Goal: Task Accomplishment & Management: Manage account settings

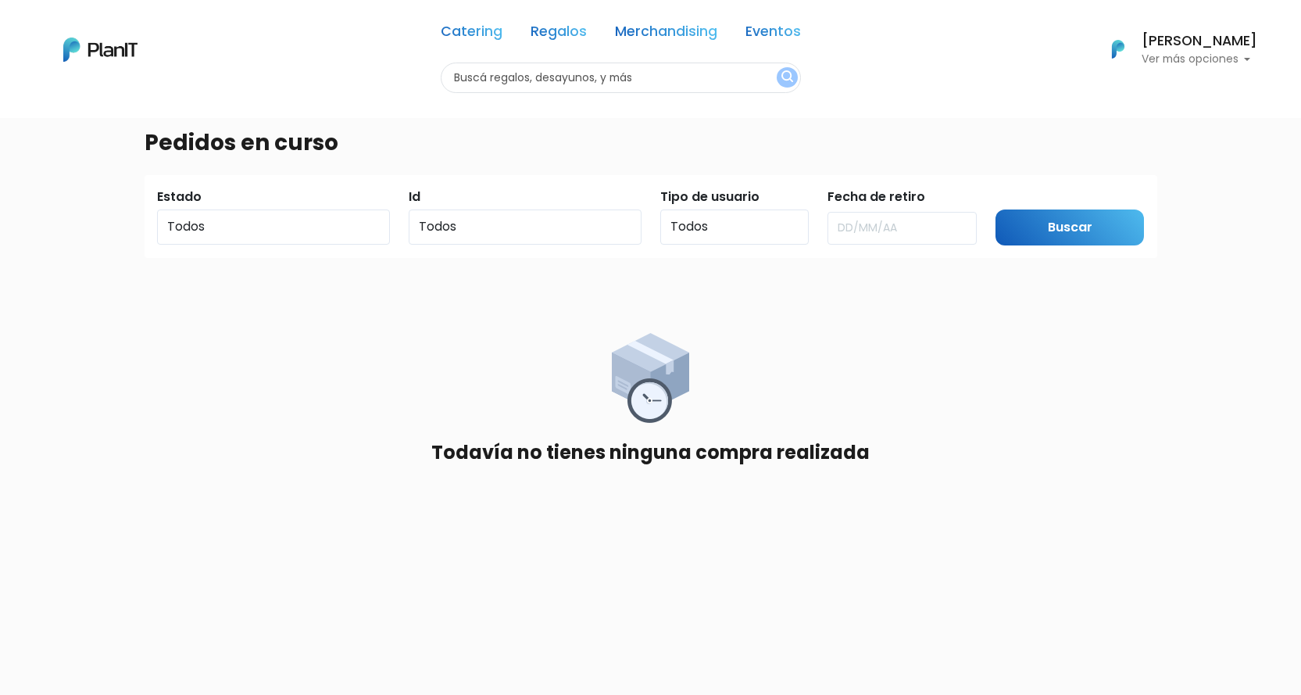
click at [1253, 59] on p "Ver más opciones" at bounding box center [1200, 59] width 116 height 11
drag, startPoint x: 1045, startPoint y: 425, endPoint x: 877, endPoint y: 317, distance: 199.6
click at [1044, 424] on div "Todavía no tienes ninguna compra realizada" at bounding box center [651, 398] width 1013 height 131
click at [1199, 56] on p "Ver más opciones" at bounding box center [1200, 59] width 116 height 11
click at [1147, 90] on span "Pedidos" at bounding box center [1155, 93] width 48 height 18
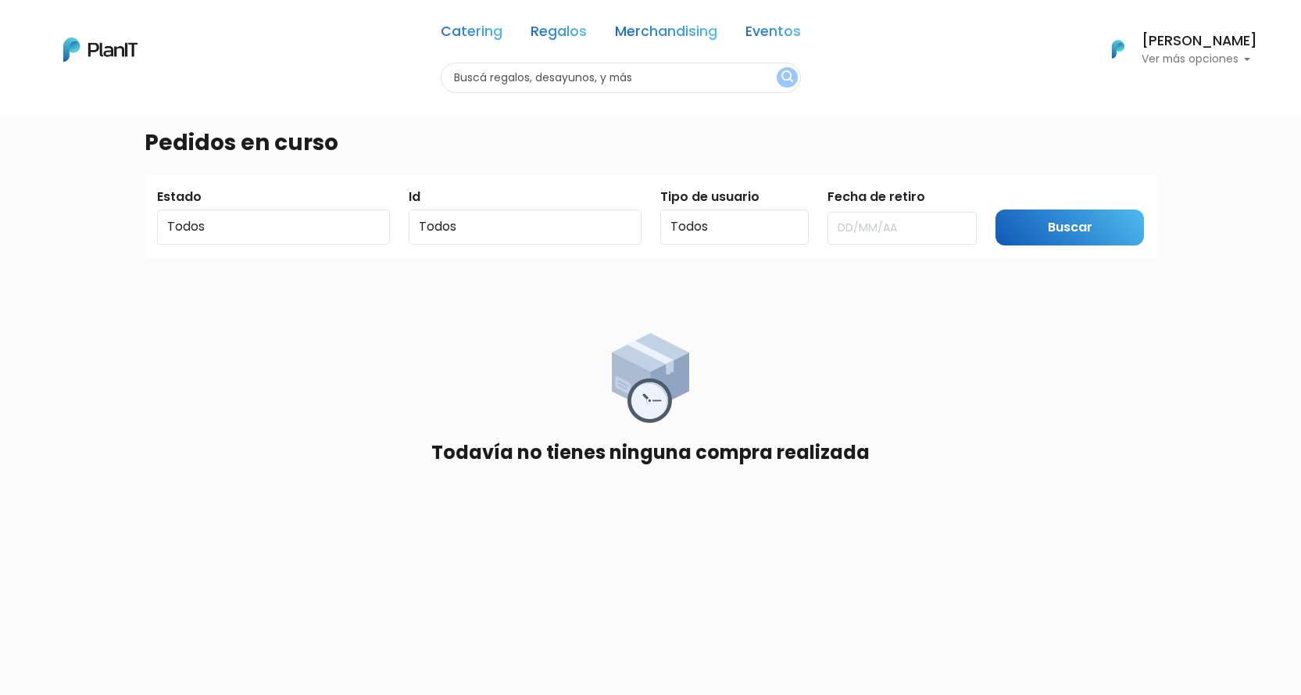
click at [117, 52] on img at bounding box center [100, 50] width 74 height 24
click at [1251, 59] on p "Ver más opciones" at bounding box center [1200, 59] width 116 height 11
click at [1193, 86] on li "Pedidos" at bounding box center [1187, 92] width 139 height 31
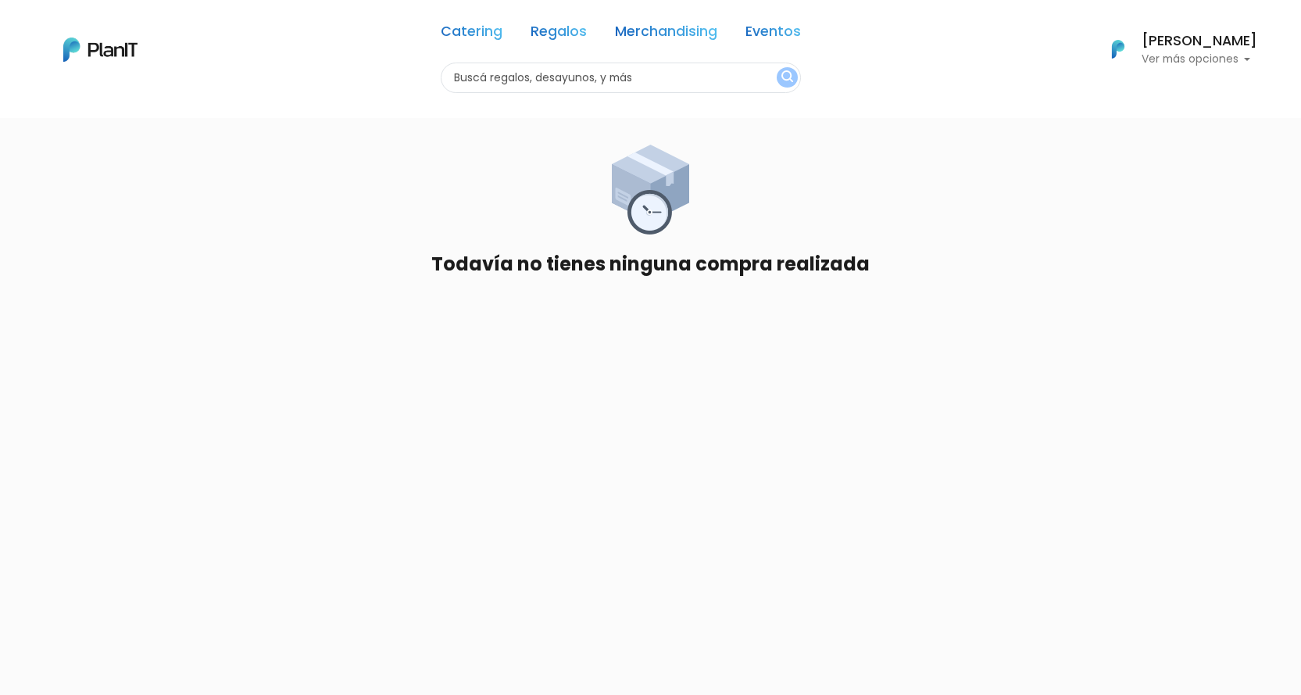
scroll to position [248, 0]
